Goal: Task Accomplishment & Management: Use online tool/utility

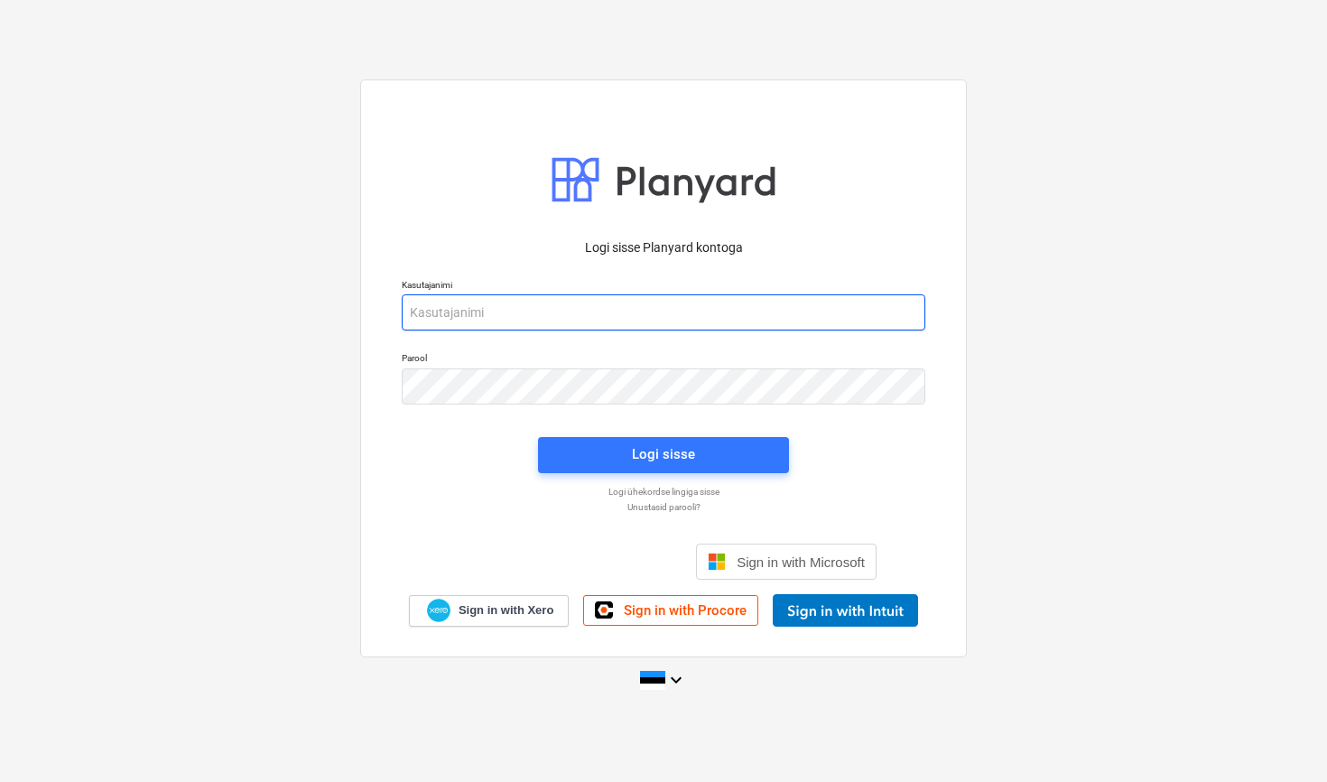
type input "[EMAIL_ADDRESS][DOMAIN_NAME]"
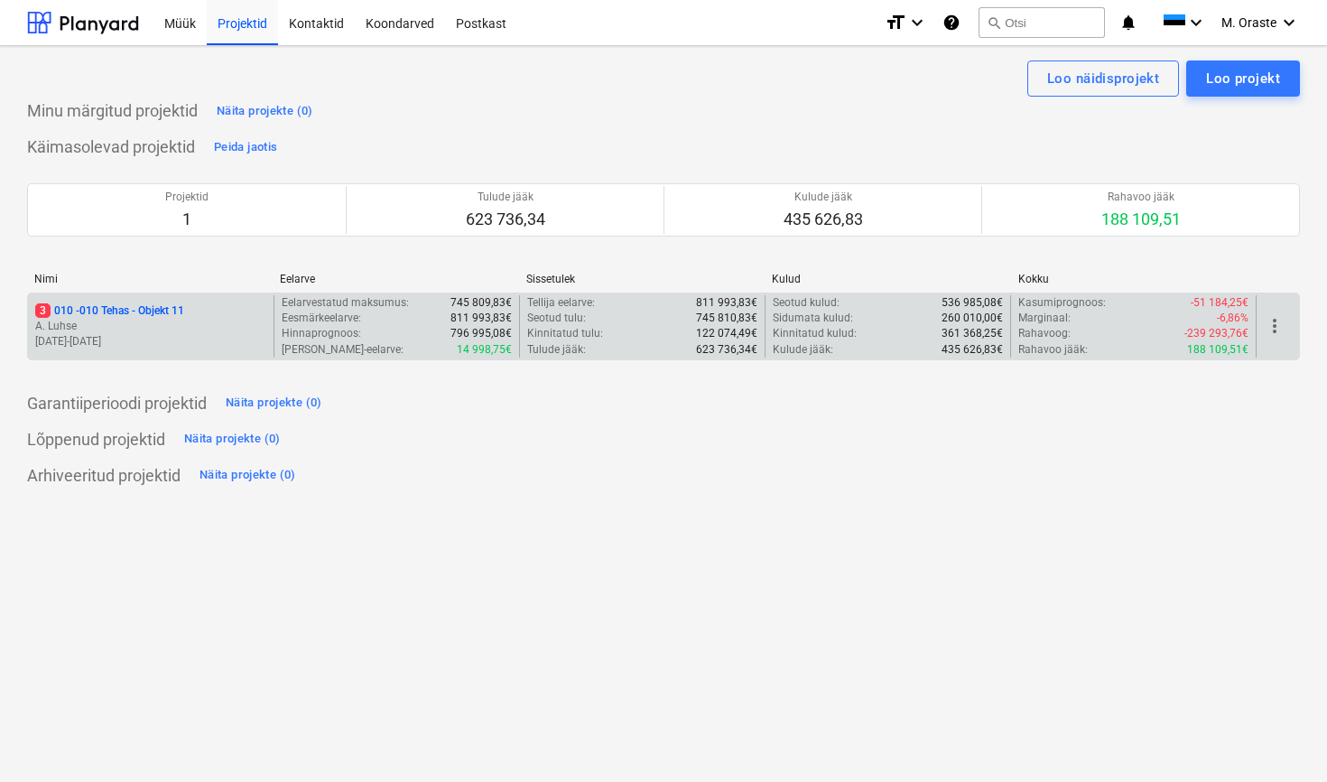
click at [168, 310] on p "3 010 - 010 Tehas - Objekt 11" at bounding box center [109, 310] width 149 height 15
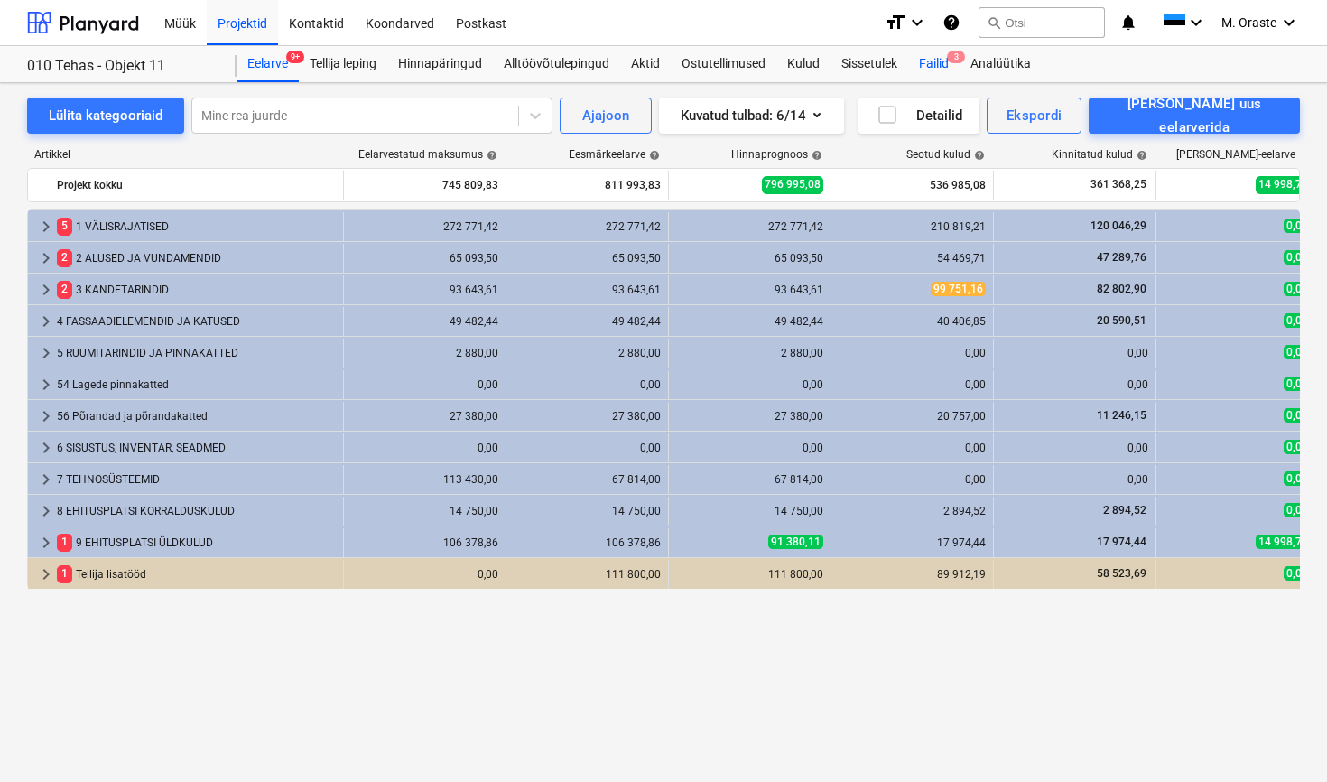
click at [934, 55] on div "Failid 3" at bounding box center [933, 64] width 51 height 36
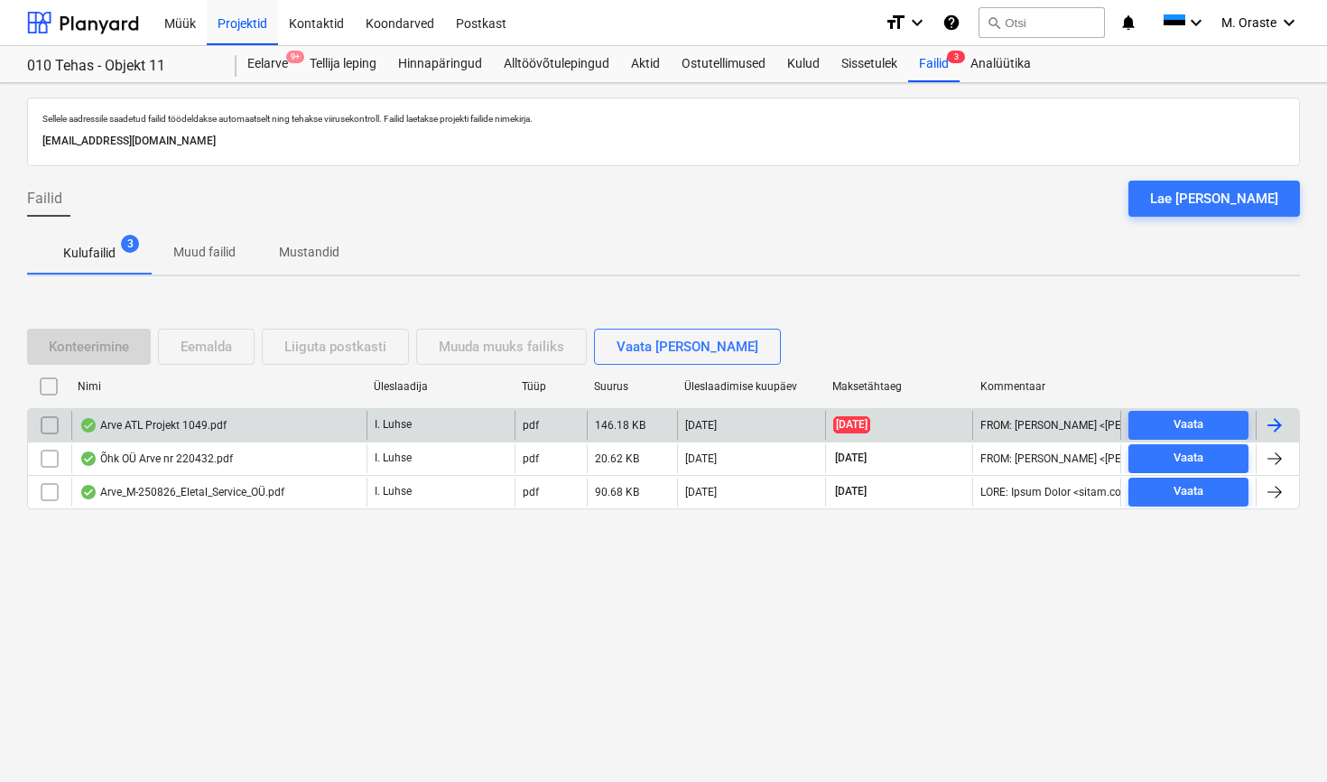
click at [204, 421] on div "Arve ATL Projekt 1049.pdf" at bounding box center [152, 425] width 147 height 14
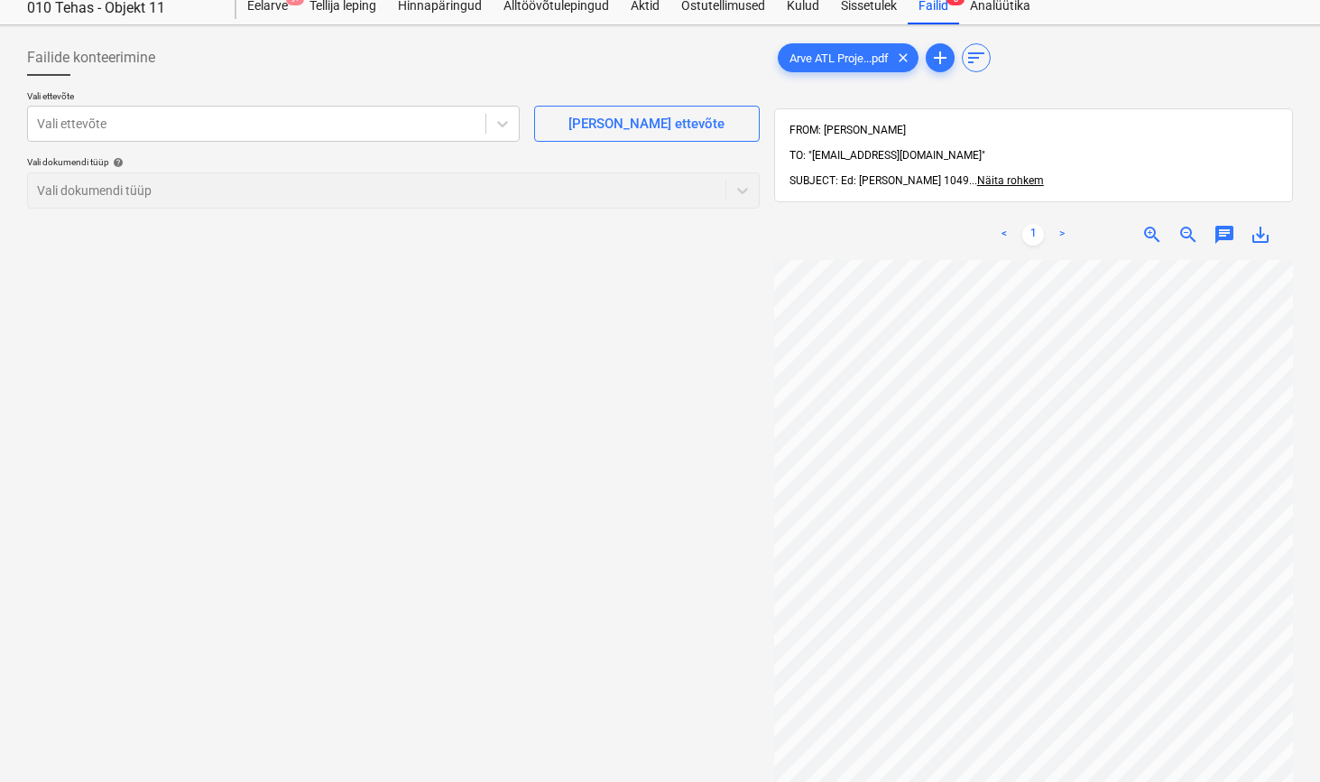
scroll to position [56, 0]
click at [656, 133] on div "[PERSON_NAME] ettevõte" at bounding box center [647, 125] width 156 height 23
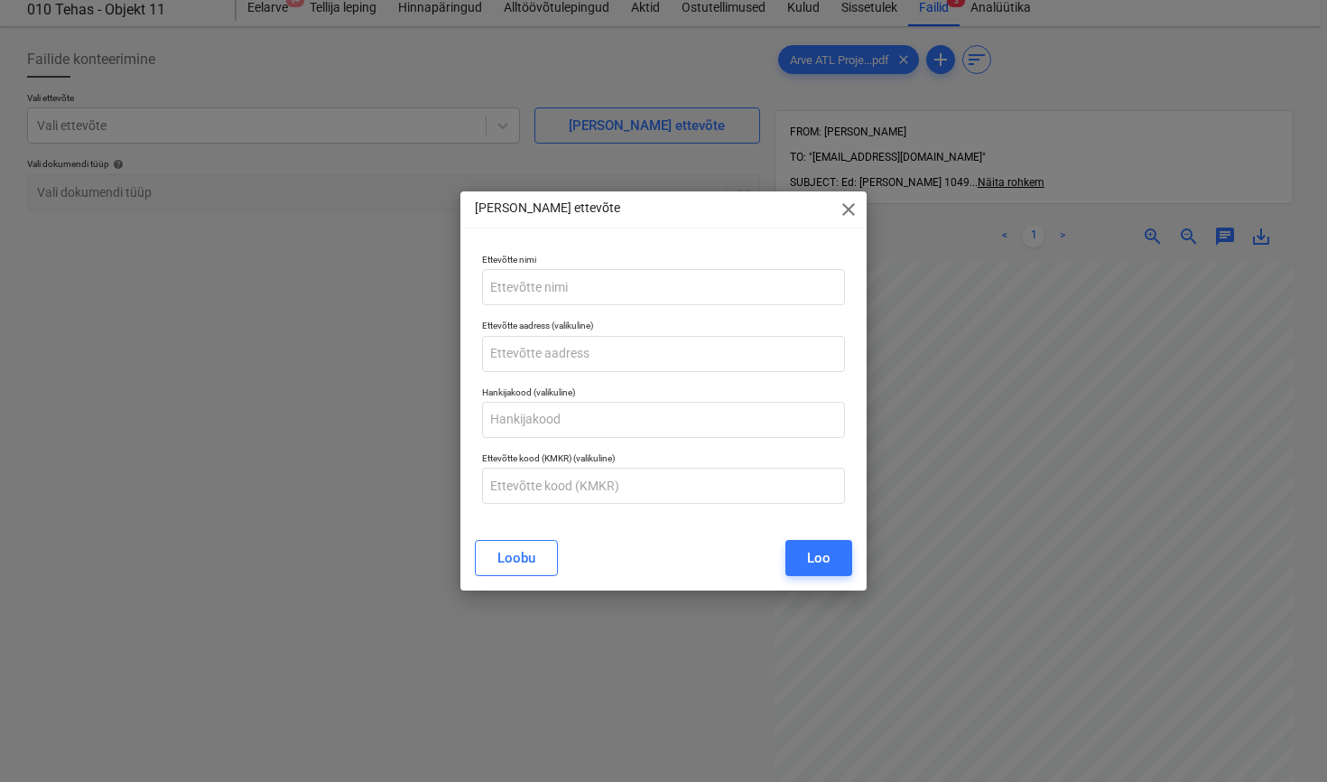
drag, startPoint x: 802, startPoint y: 215, endPoint x: 719, endPoint y: 218, distance: 83.1
click at [719, 218] on div "[PERSON_NAME] ettevõte close" at bounding box center [663, 209] width 406 height 36
click at [851, 208] on span "close" at bounding box center [849, 210] width 22 height 22
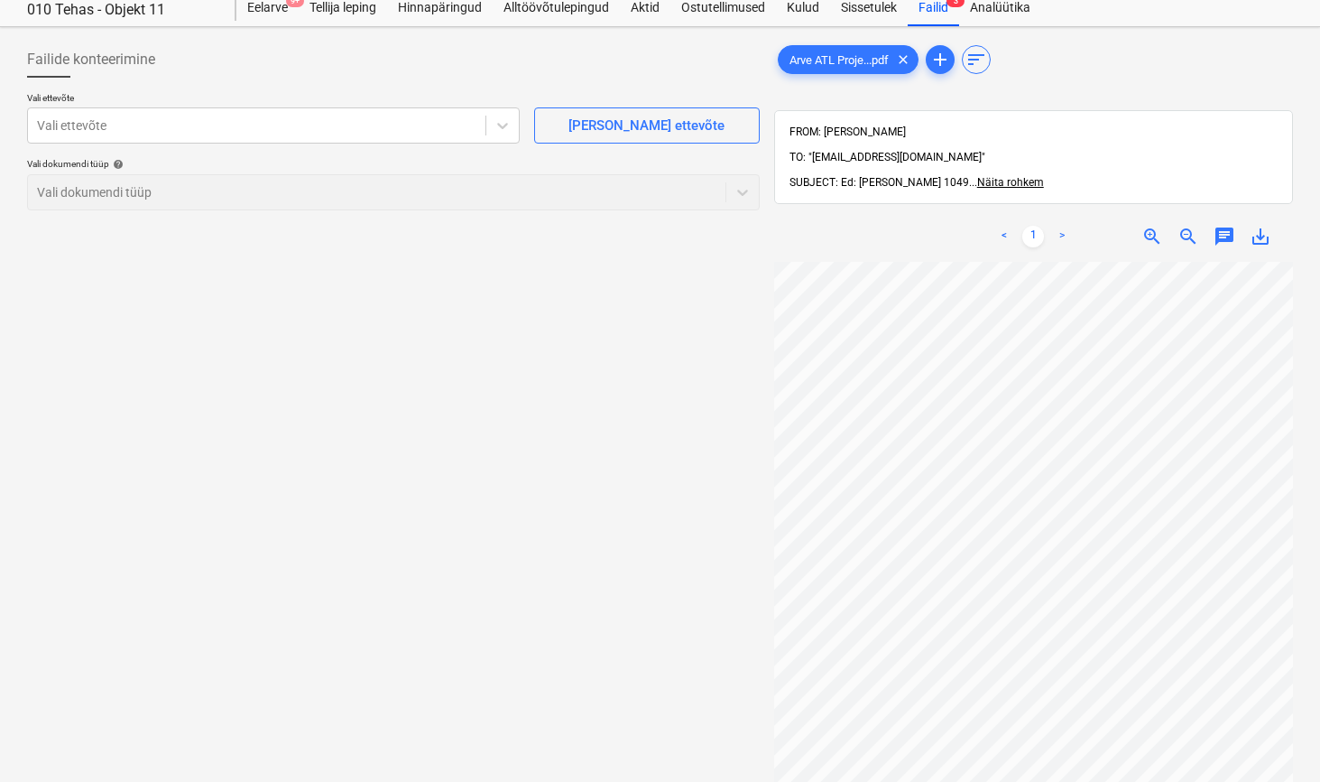
click at [1265, 226] on span "save_alt" at bounding box center [1261, 237] width 22 height 22
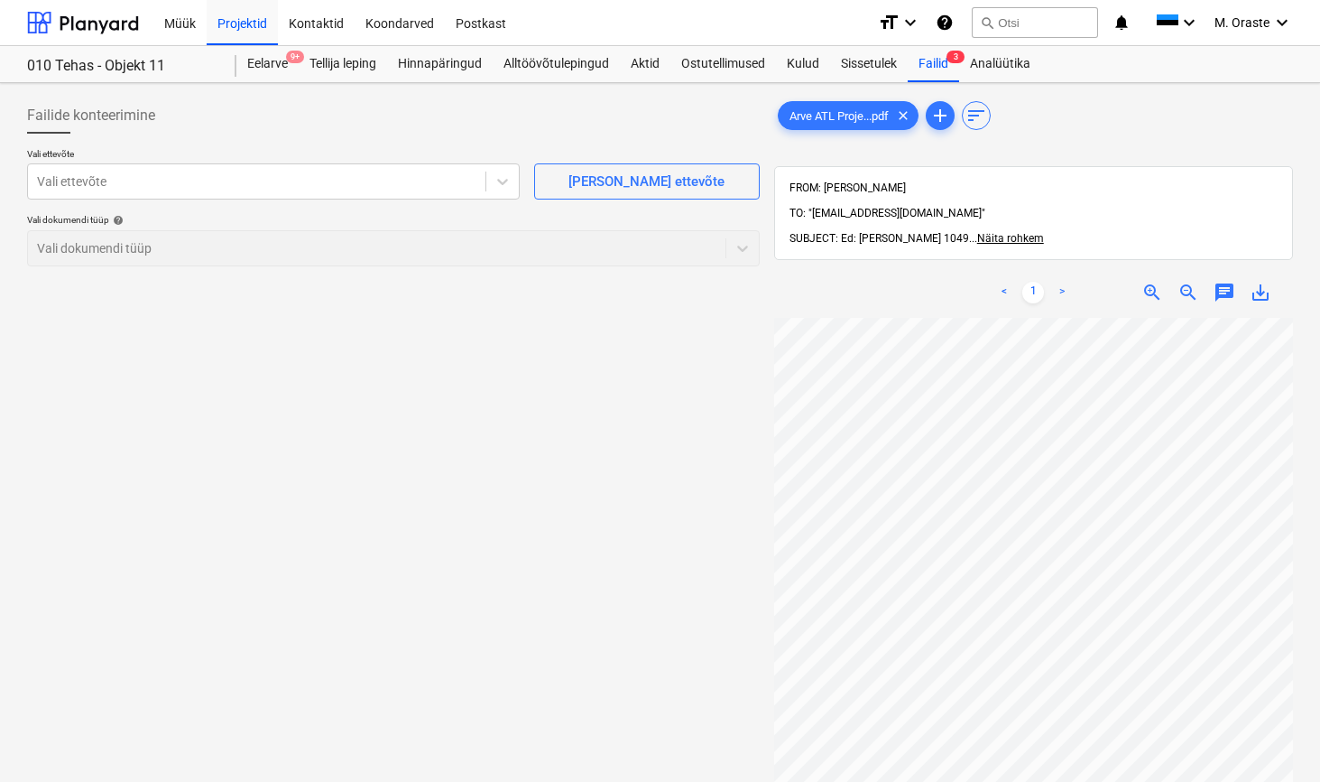
scroll to position [0, 0]
click at [676, 178] on div "[PERSON_NAME] ettevõte" at bounding box center [647, 181] width 156 height 23
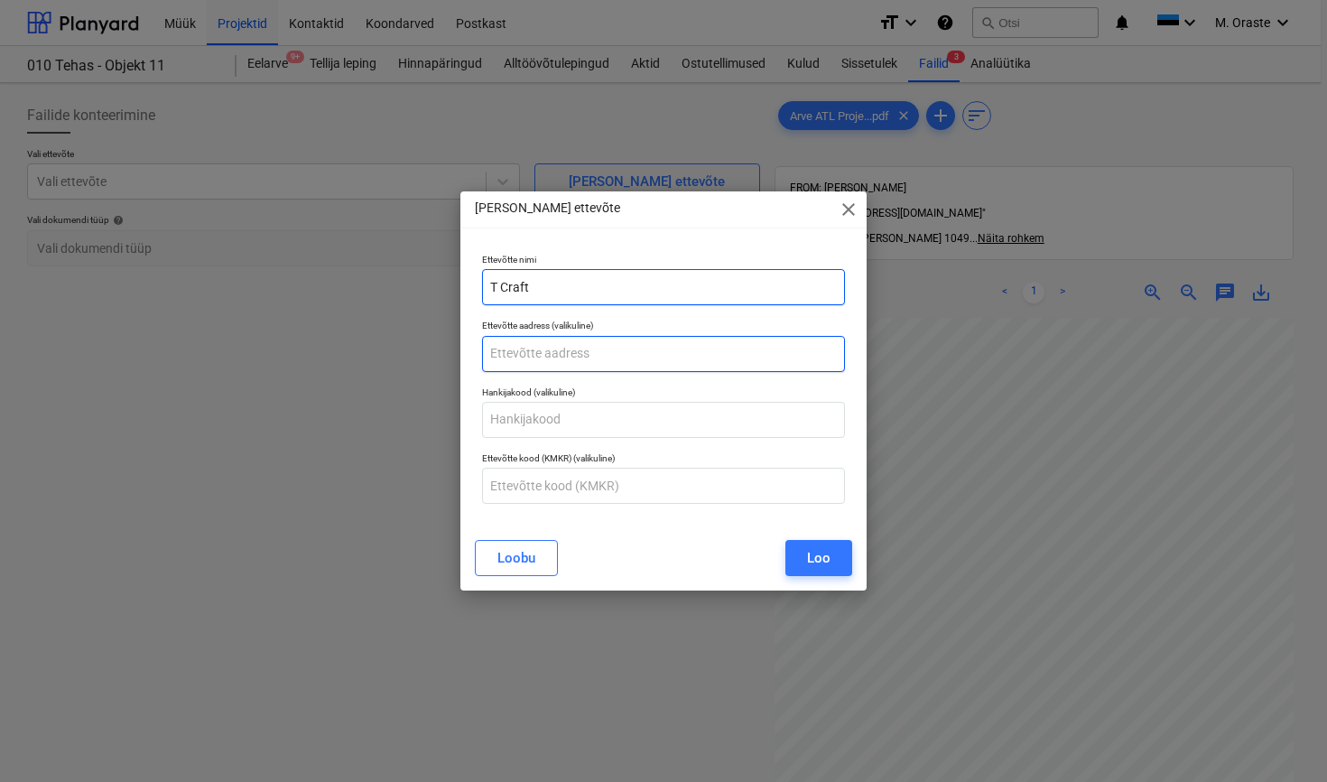
type input "T Craft"
paste input "PÖÖRISE 20-76"
type input "PÖÖRISE 20-76"
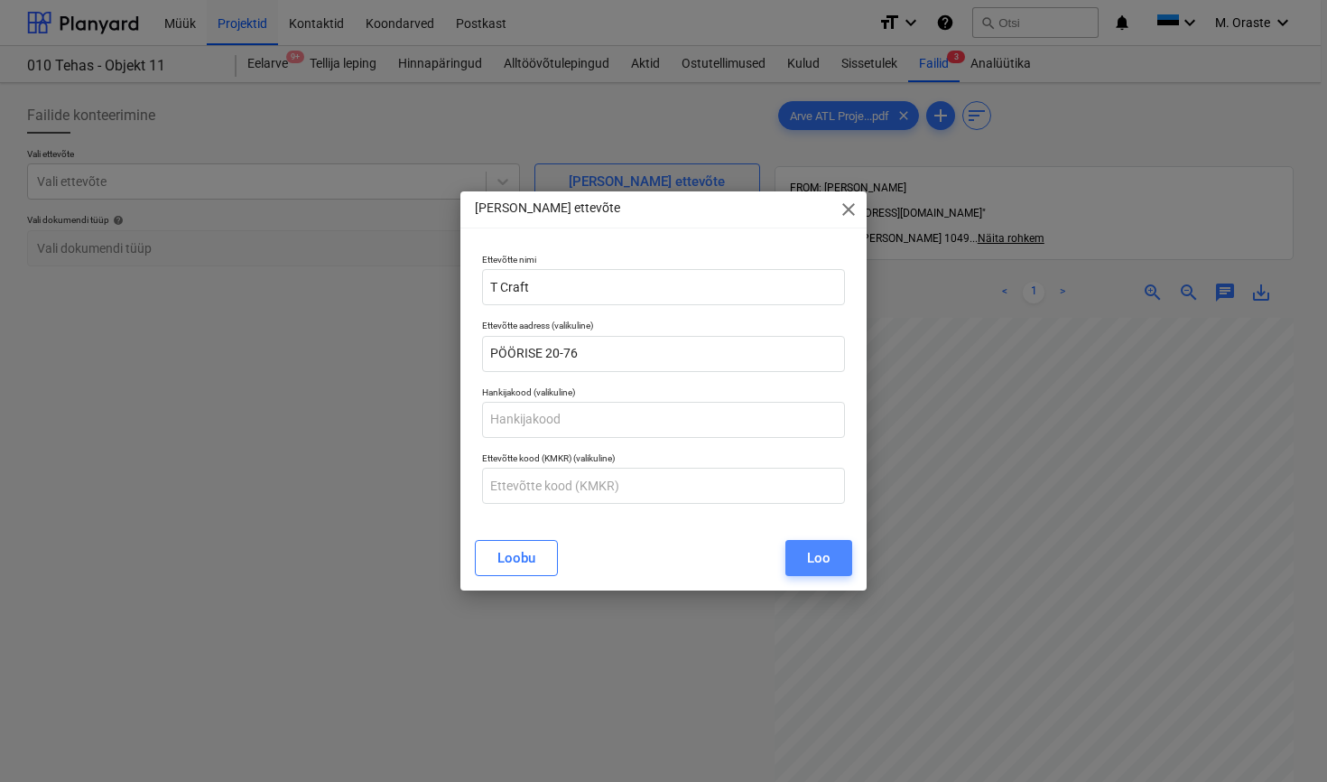
click at [822, 551] on div "Loo" at bounding box center [818, 557] width 23 height 23
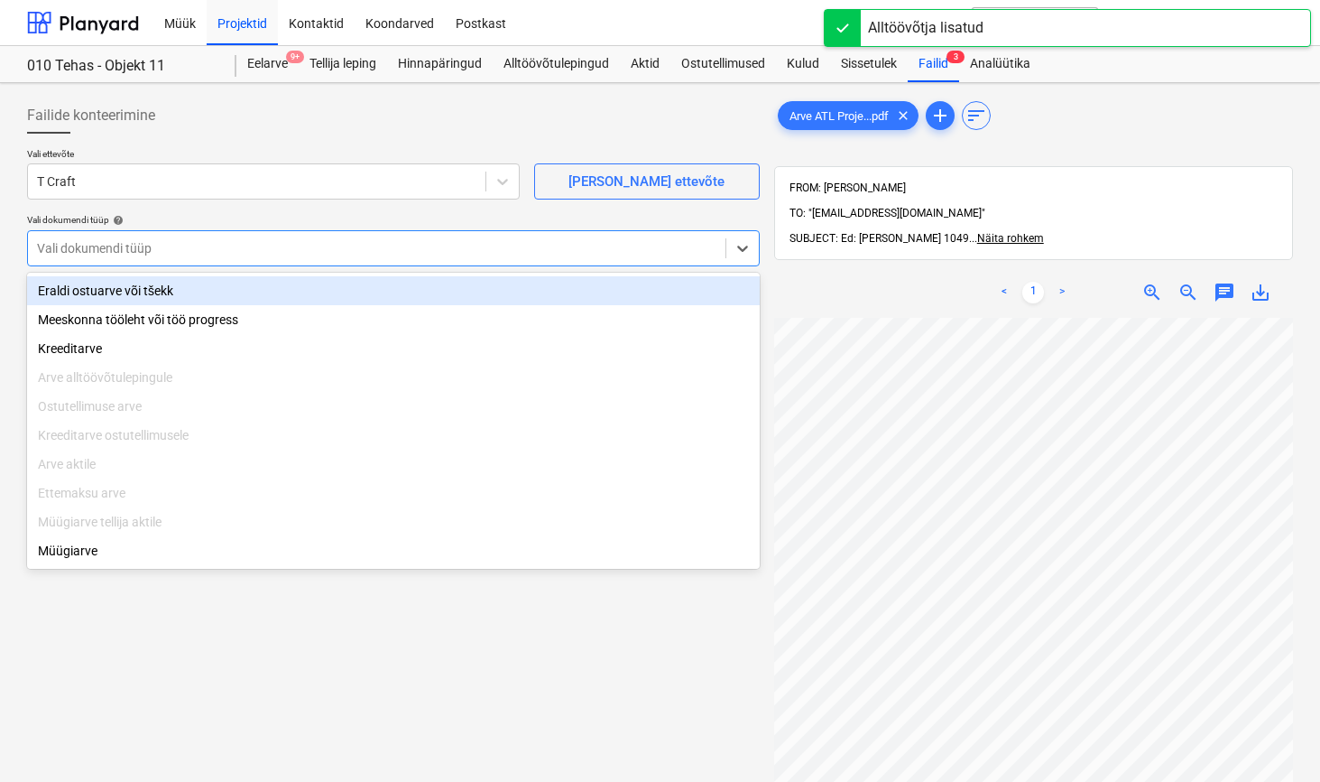
click at [548, 237] on div "Vali dokumendi tüüp" at bounding box center [377, 248] width 698 height 25
click at [523, 288] on div "Eraldi ostuarve või tšekk" at bounding box center [393, 290] width 733 height 29
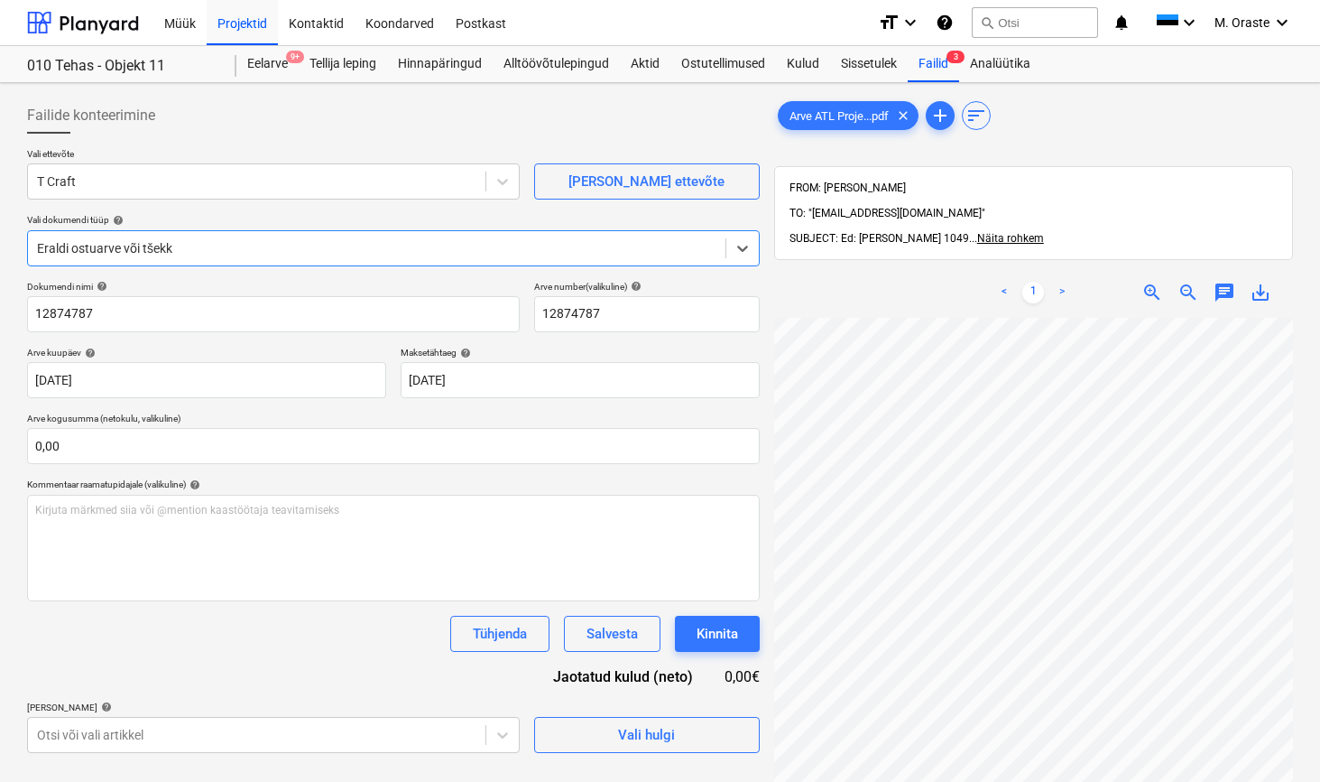
scroll to position [42, 0]
click at [1061, 282] on link ">" at bounding box center [1062, 293] width 22 height 22
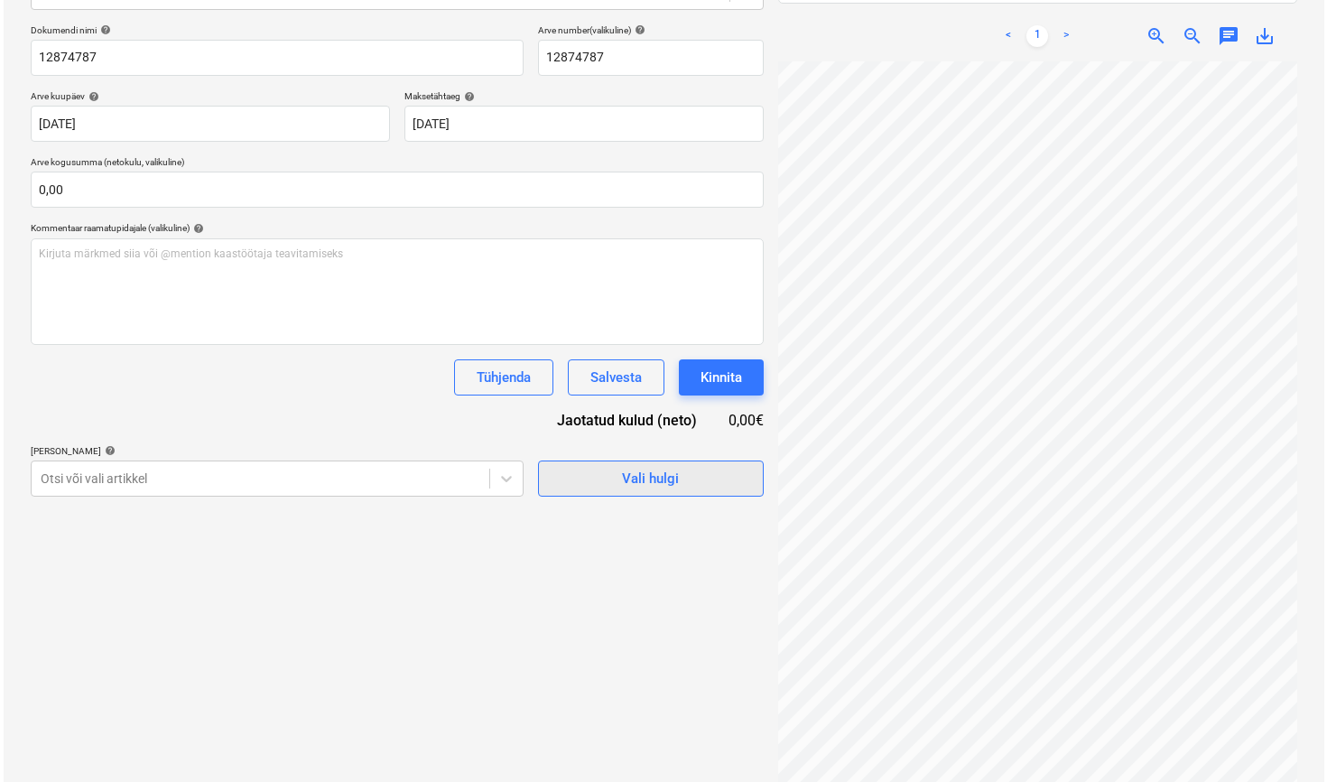
scroll to position [227, 0]
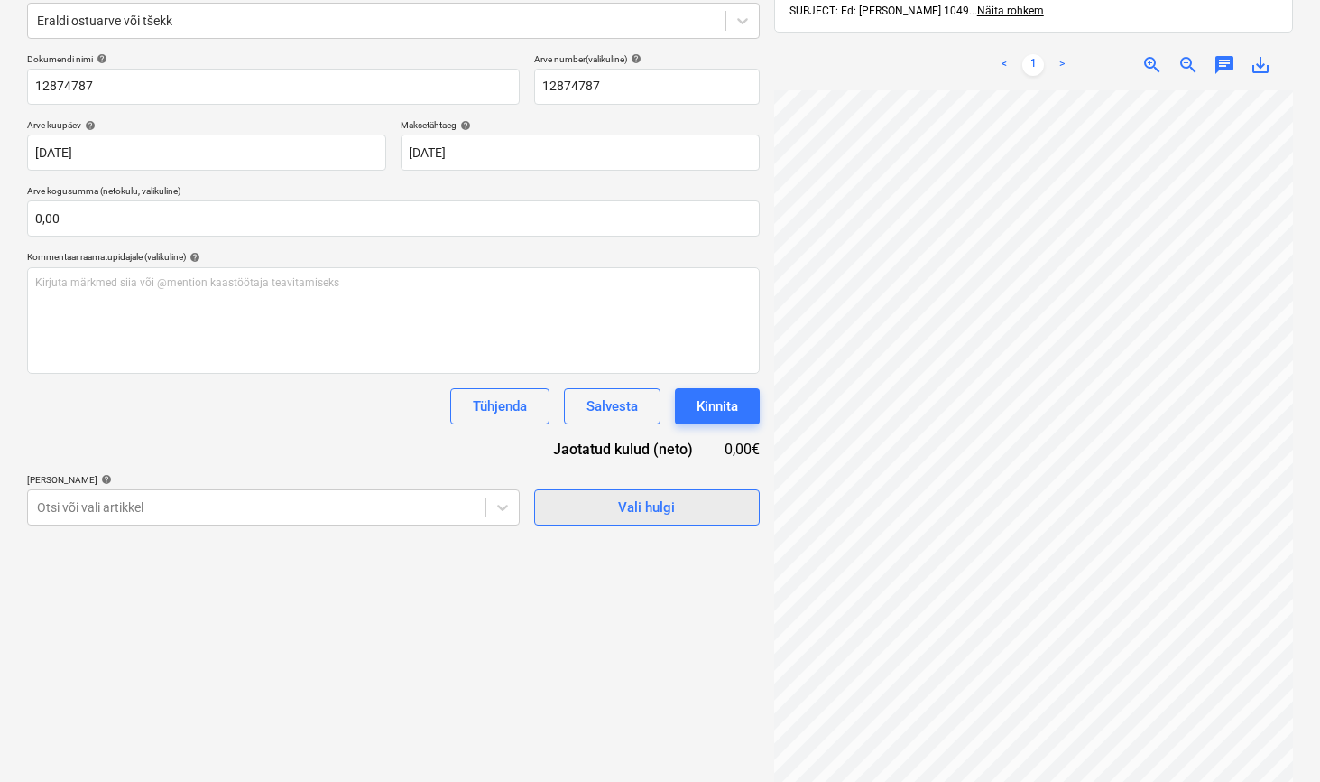
click at [656, 504] on div "Vali hulgi" at bounding box center [646, 506] width 57 height 23
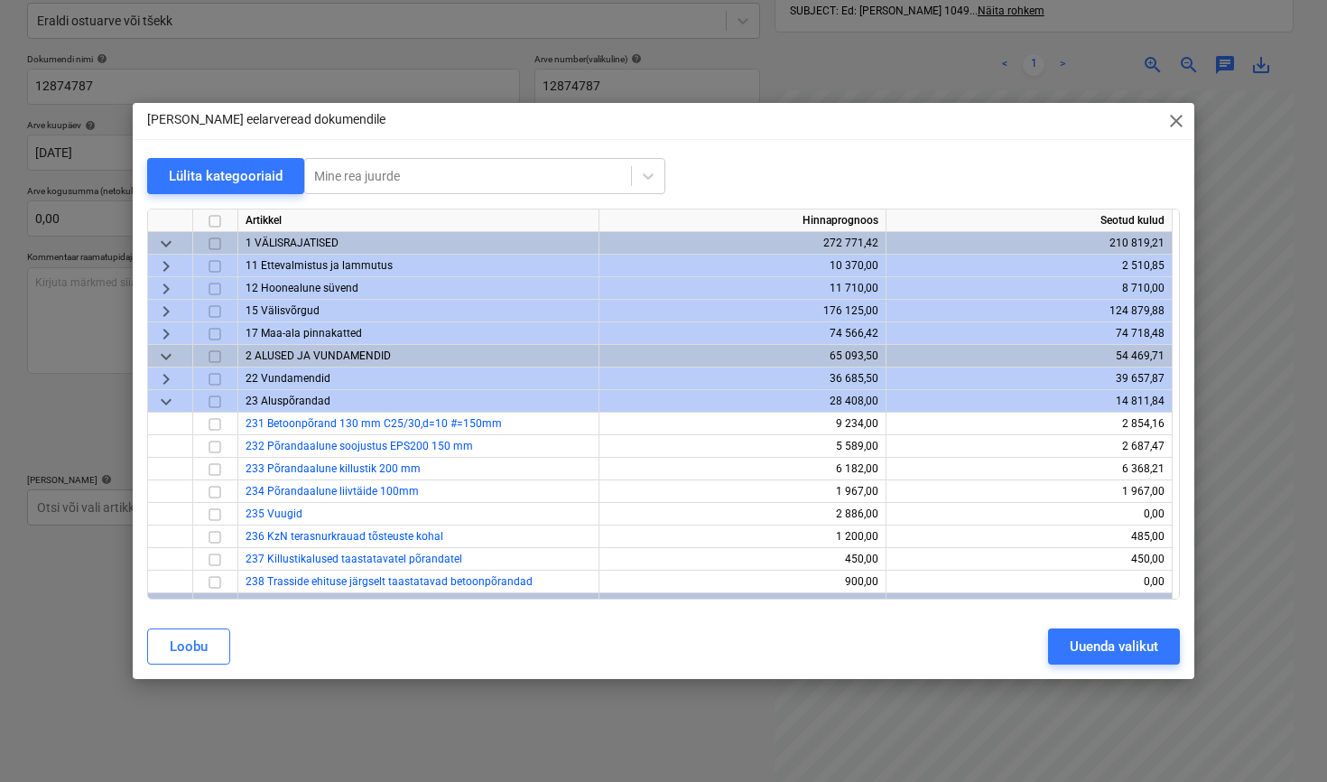
click at [164, 398] on span "keyboard_arrow_down" at bounding box center [166, 402] width 22 height 22
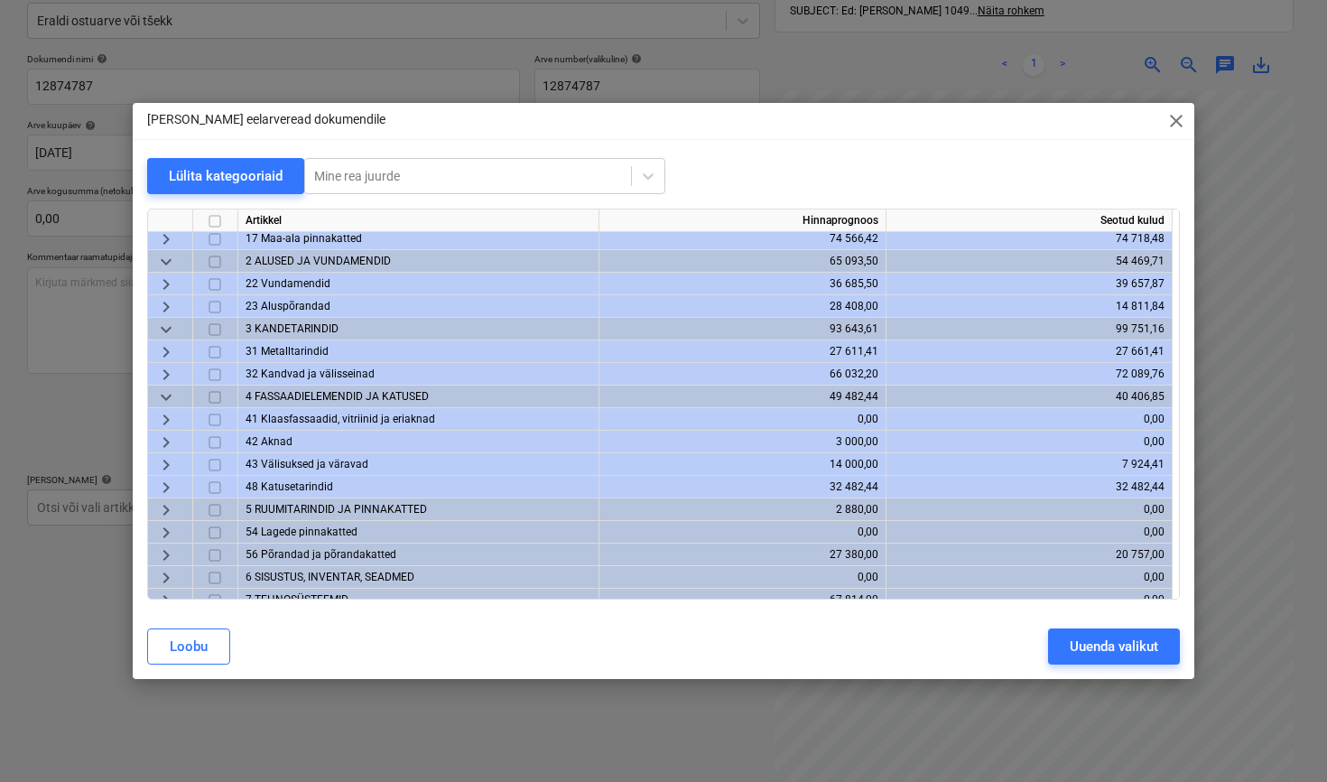
scroll to position [97, 0]
click at [168, 352] on span "keyboard_arrow_right" at bounding box center [166, 350] width 22 height 22
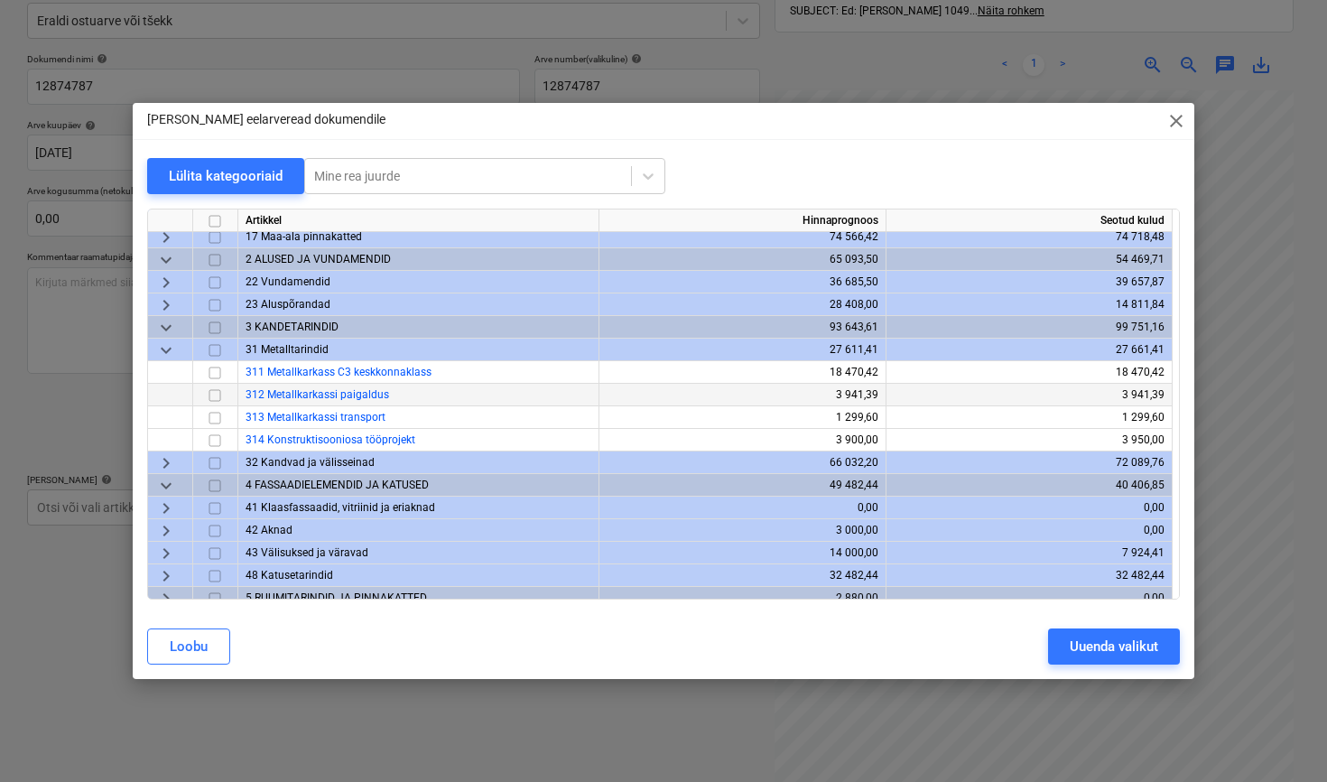
click at [217, 400] on input "checkbox" at bounding box center [215, 395] width 22 height 22
click at [1126, 646] on div "Uuenda valikut" at bounding box center [1113, 645] width 88 height 23
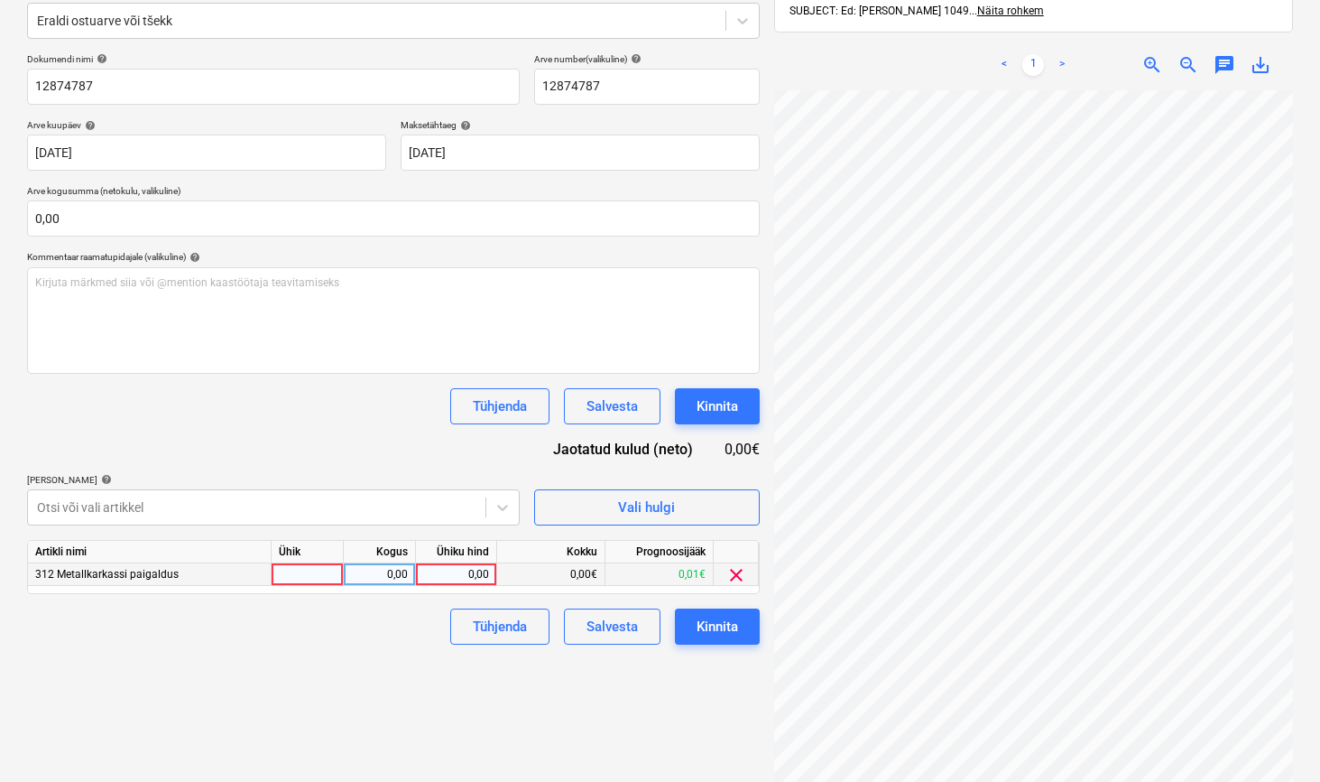
click at [300, 568] on div at bounding box center [308, 574] width 72 height 23
type input "1"
type input "kmpl"
click at [474, 569] on div "0,00" at bounding box center [456, 574] width 66 height 23
type input "1181"
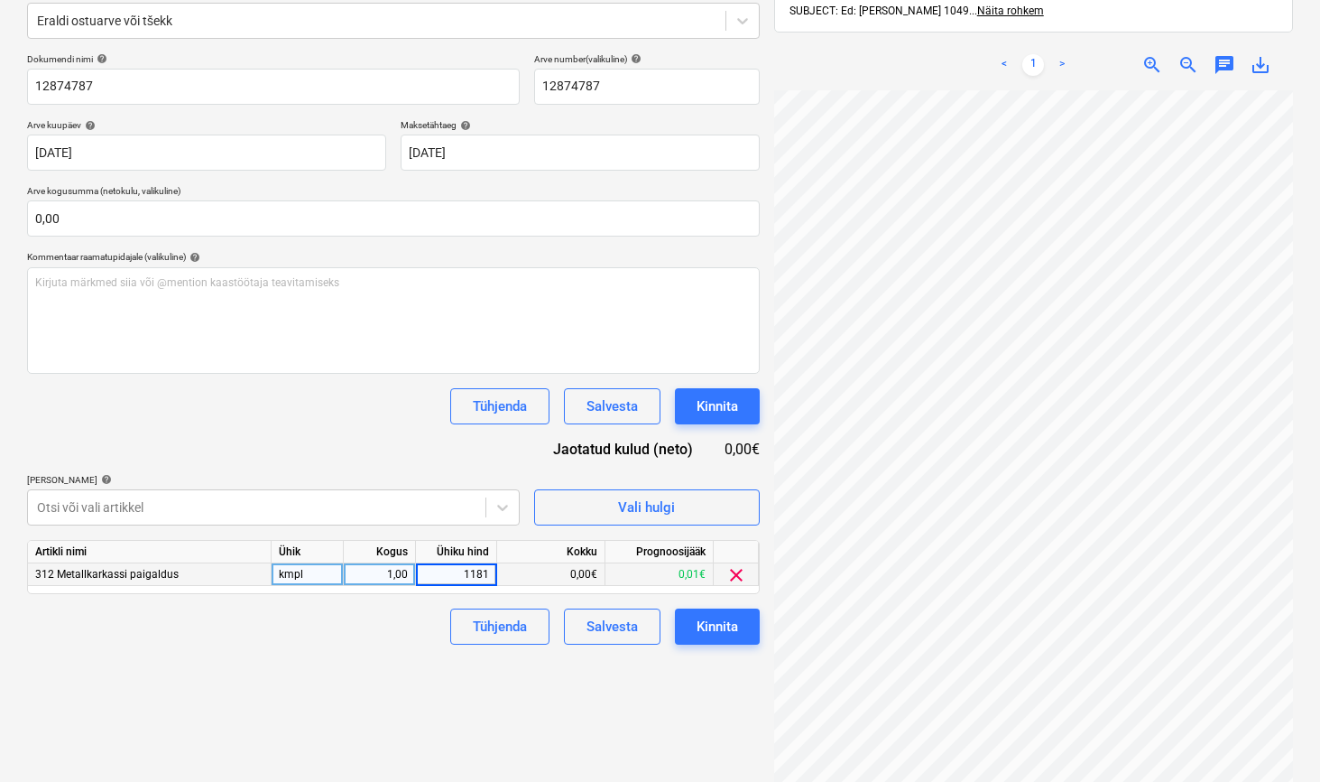
click at [338, 702] on div "Failide konteerimine Vali ettevõte T [PERSON_NAME] uus ettevõte Vali dokumendi …" at bounding box center [393, 346] width 747 height 966
click at [724, 629] on div "Kinnita" at bounding box center [718, 626] width 42 height 23
